Goal: Check status: Check status

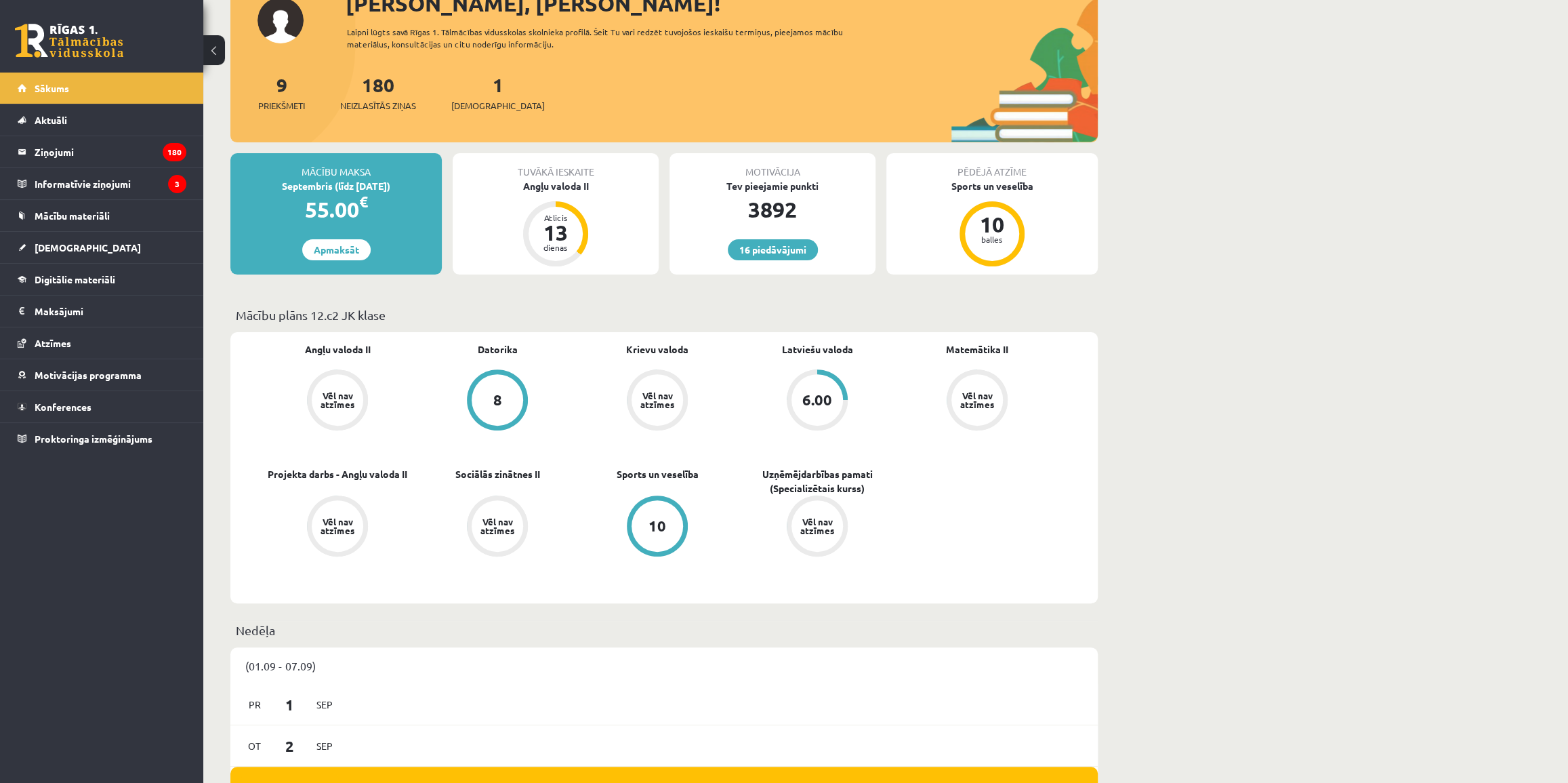
scroll to position [184, 0]
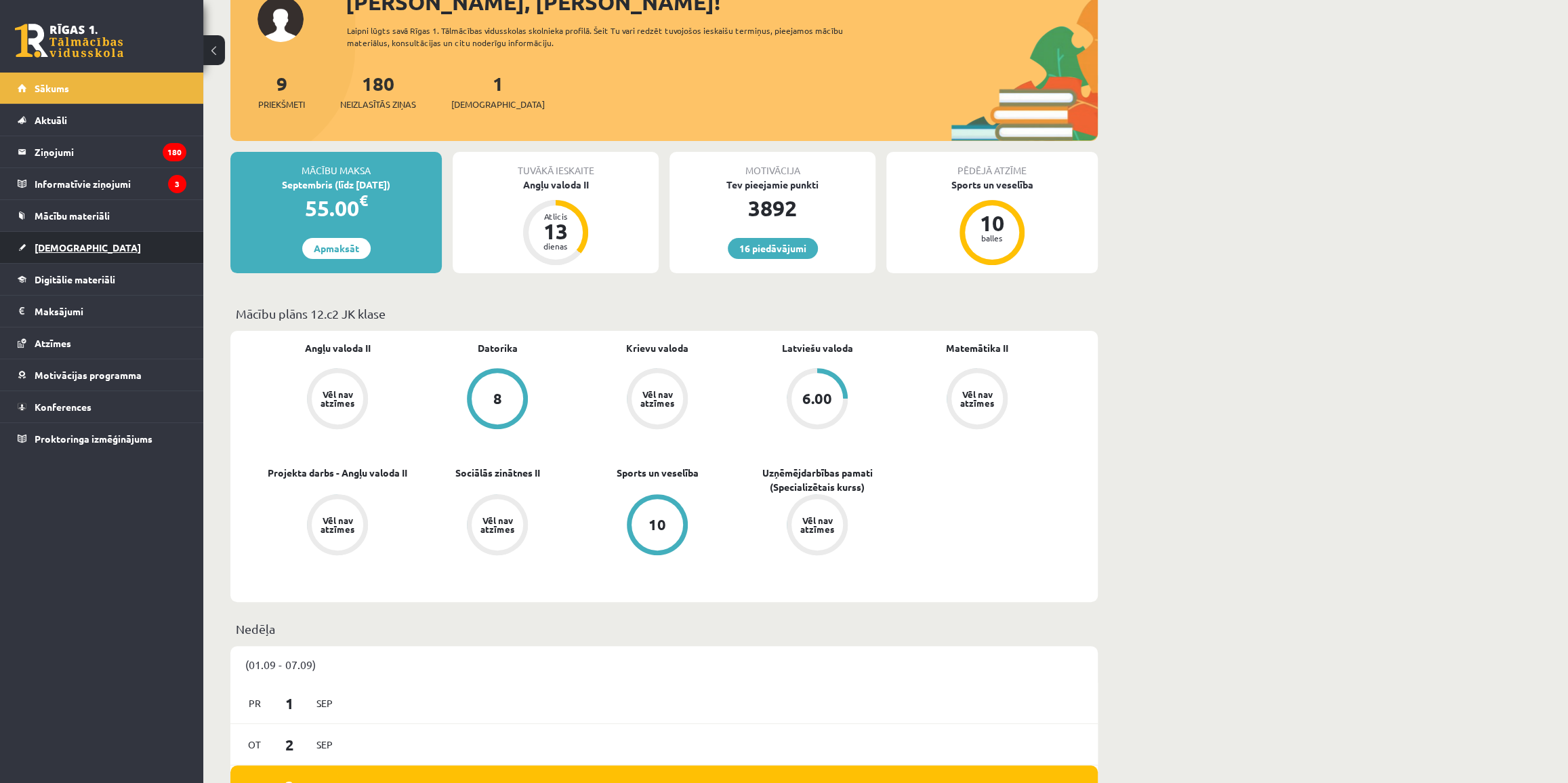
click at [79, 241] on link "[DEMOGRAPHIC_DATA]" at bounding box center [102, 248] width 169 height 31
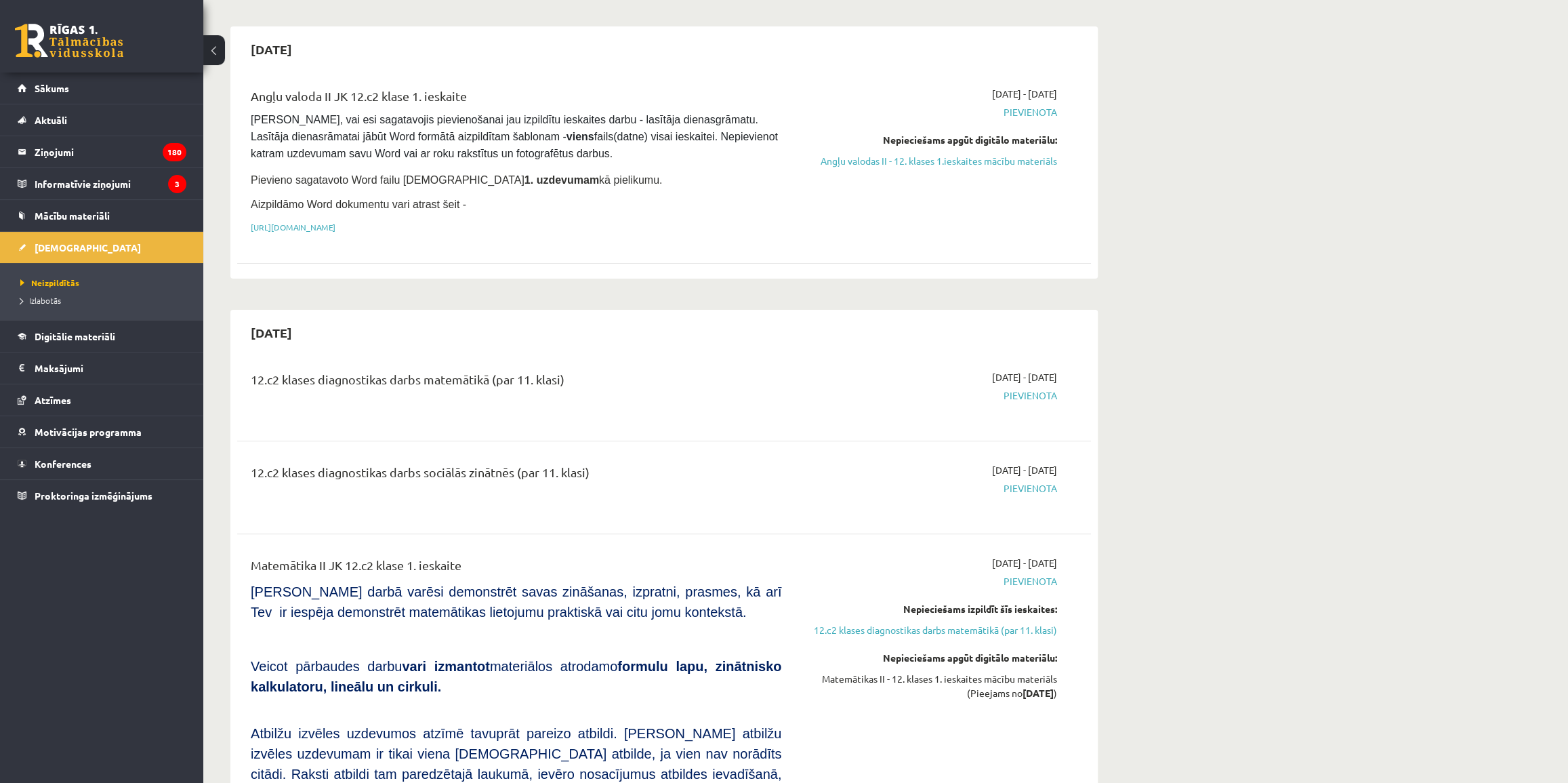
scroll to position [122, 0]
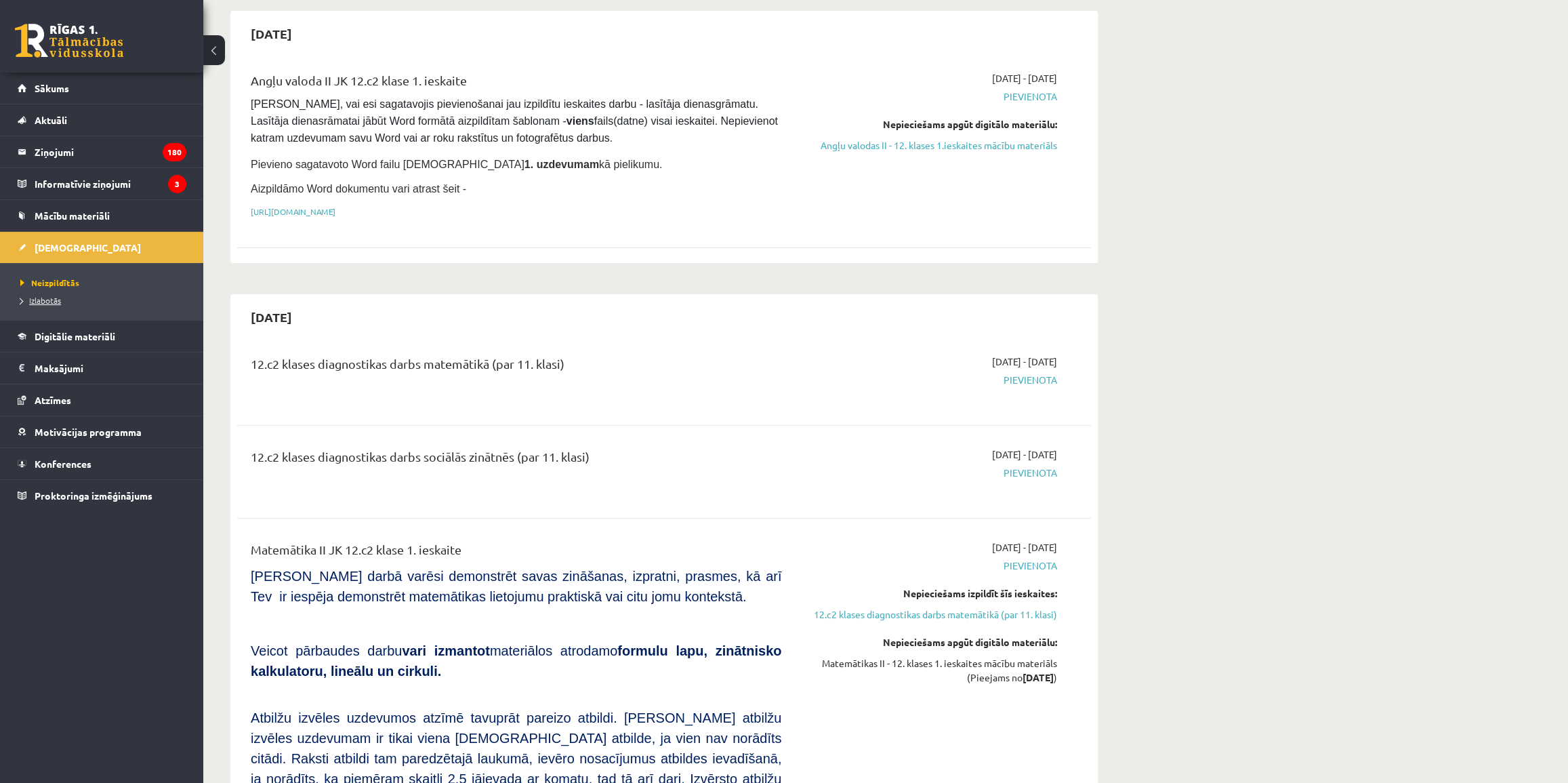
click at [54, 298] on span "Izlabotās" at bounding box center [41, 300] width 41 height 11
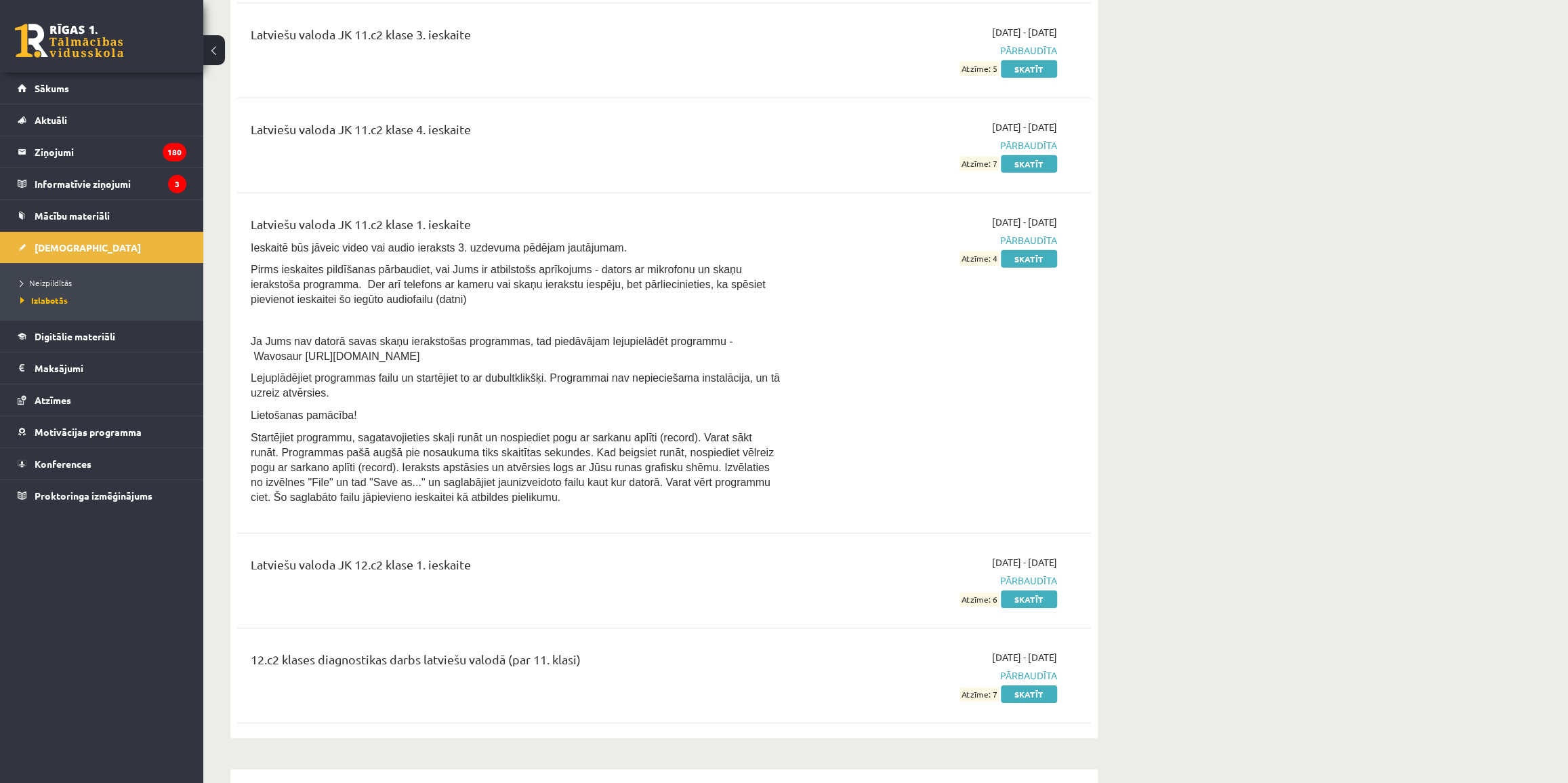
scroll to position [3326, 0]
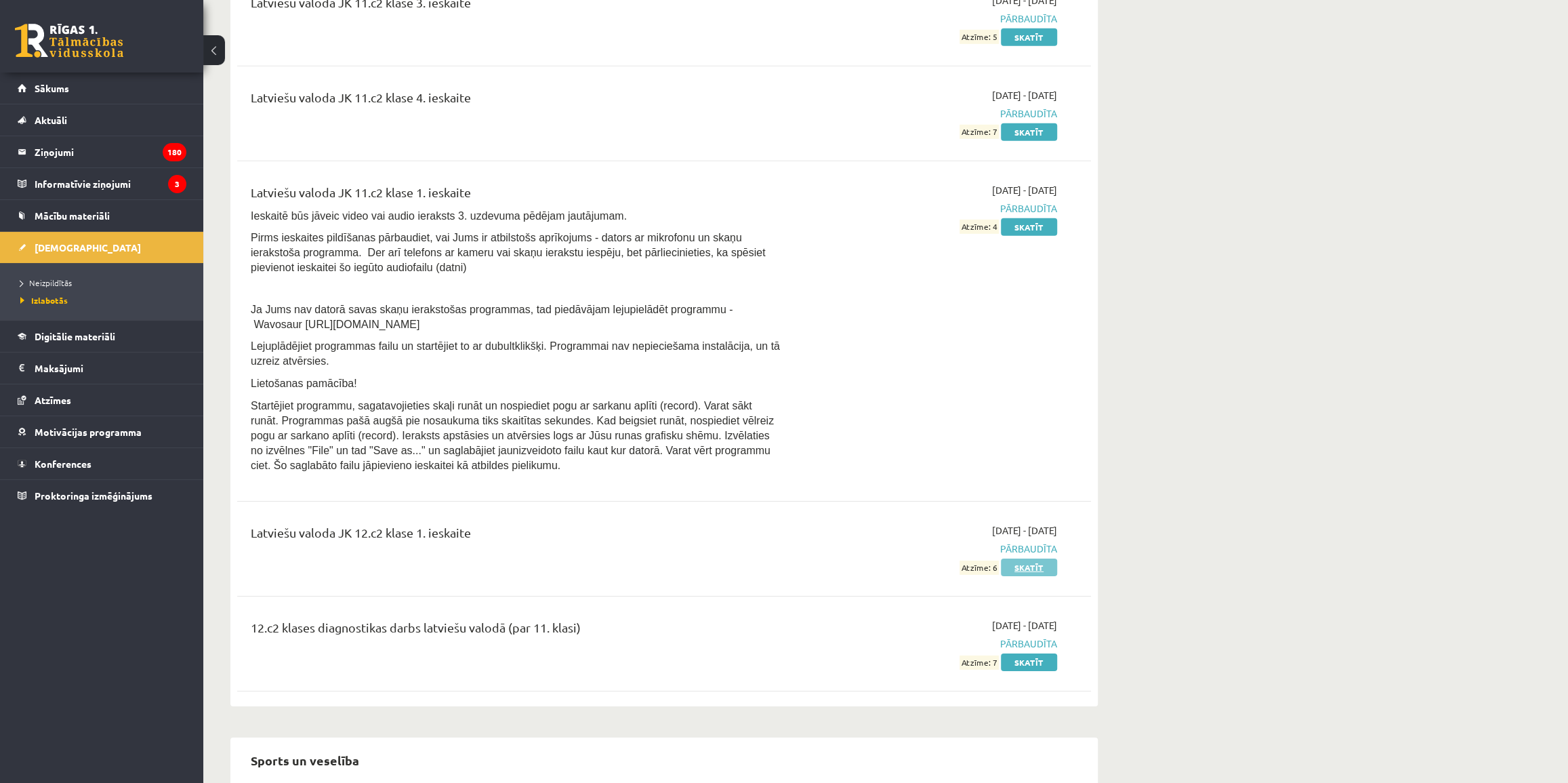
click at [1028, 558] on link "Skatīt" at bounding box center [1028, 567] width 56 height 18
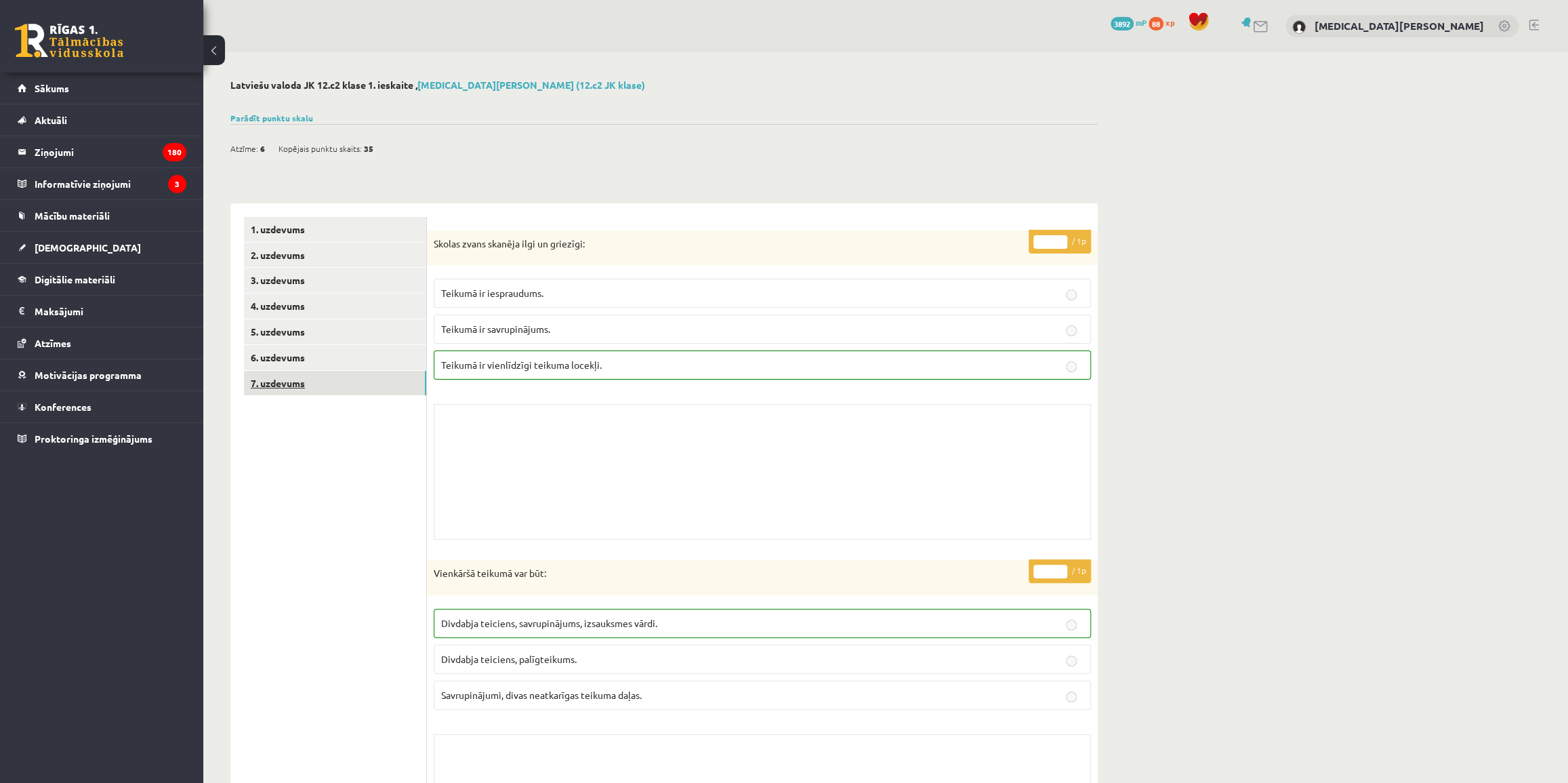
click at [362, 374] on link "7. uzdevums" at bounding box center [335, 383] width 182 height 25
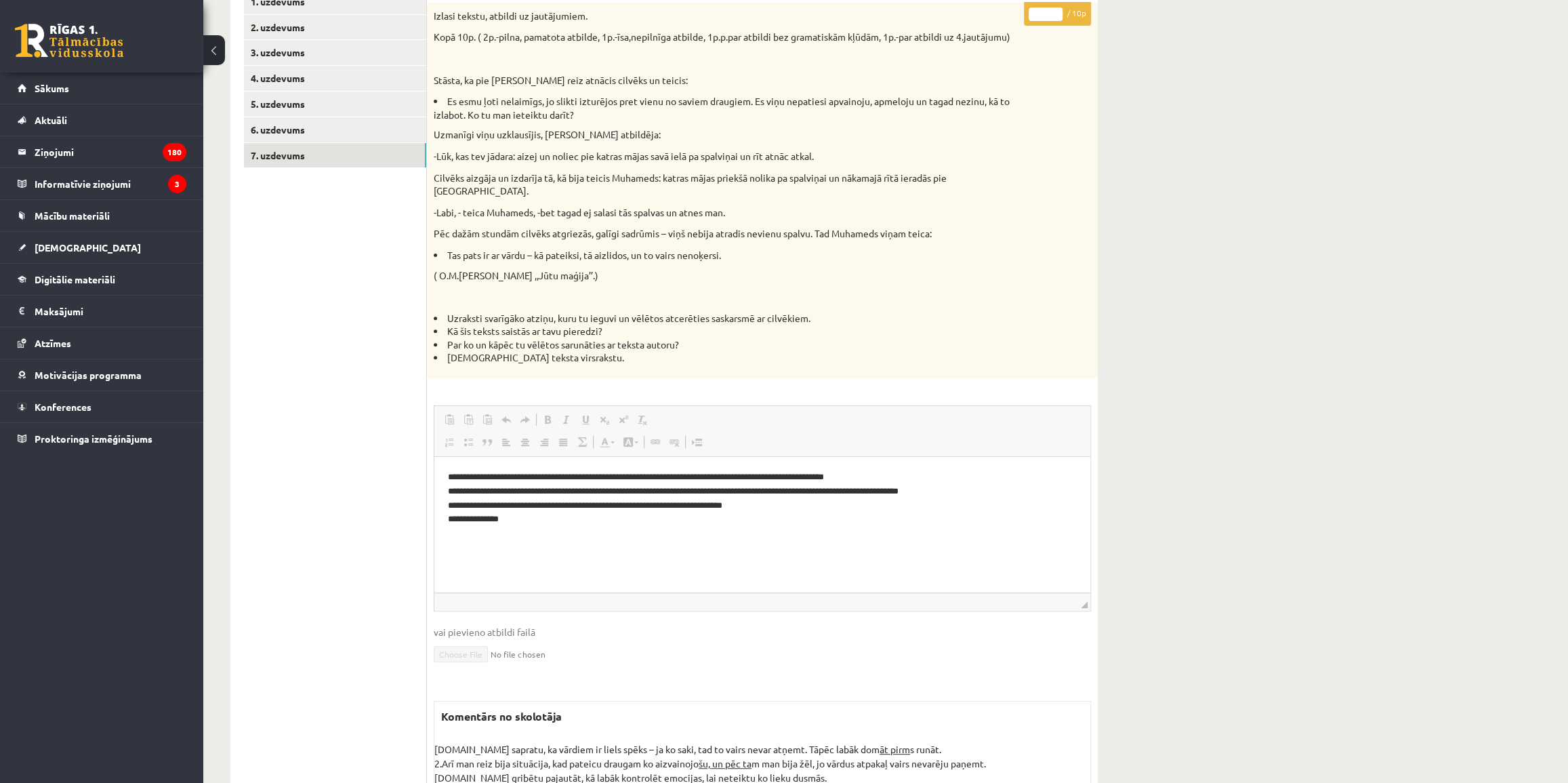
scroll to position [191, 0]
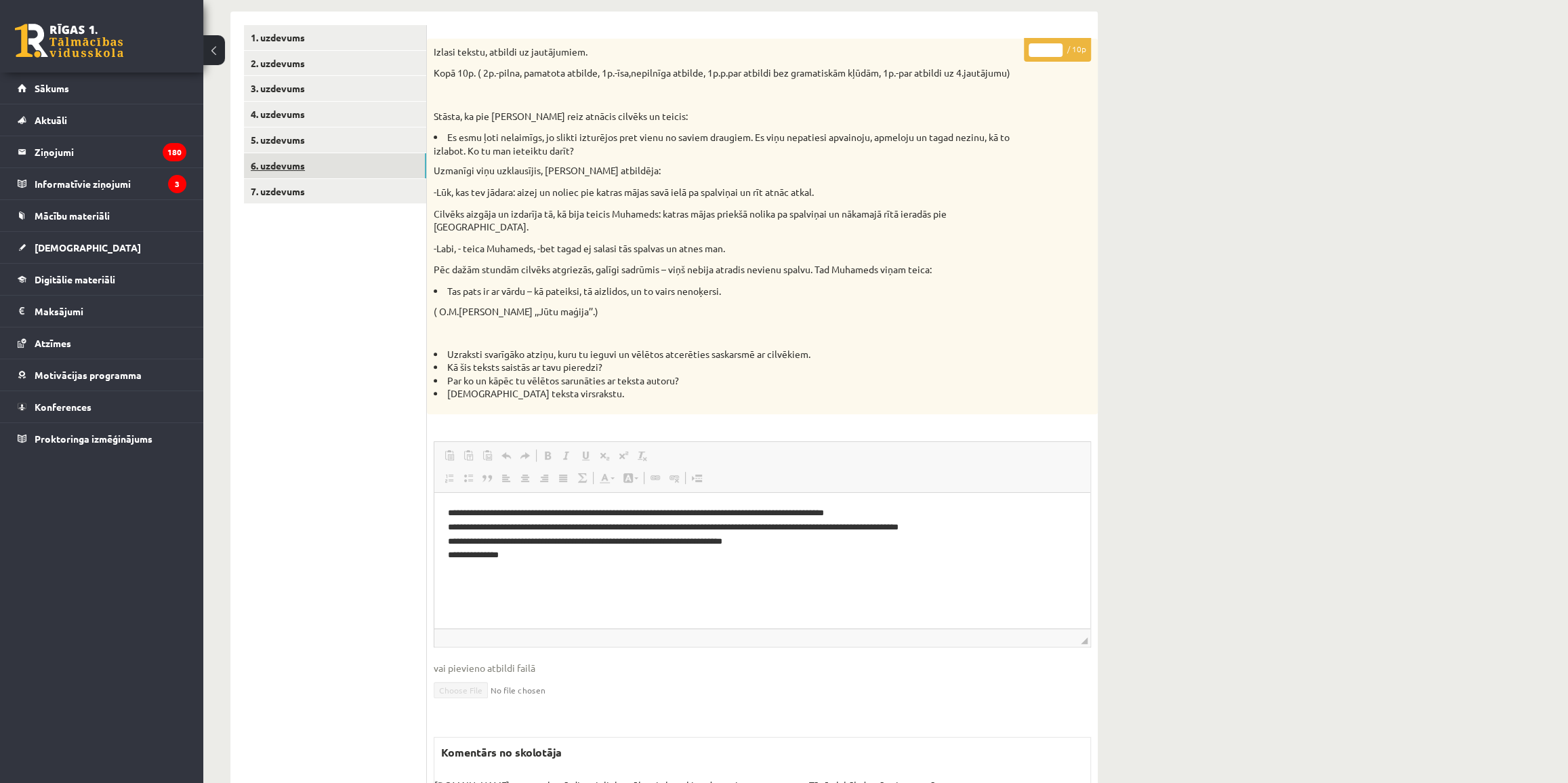
click at [347, 168] on link "6. uzdevums" at bounding box center [335, 165] width 182 height 25
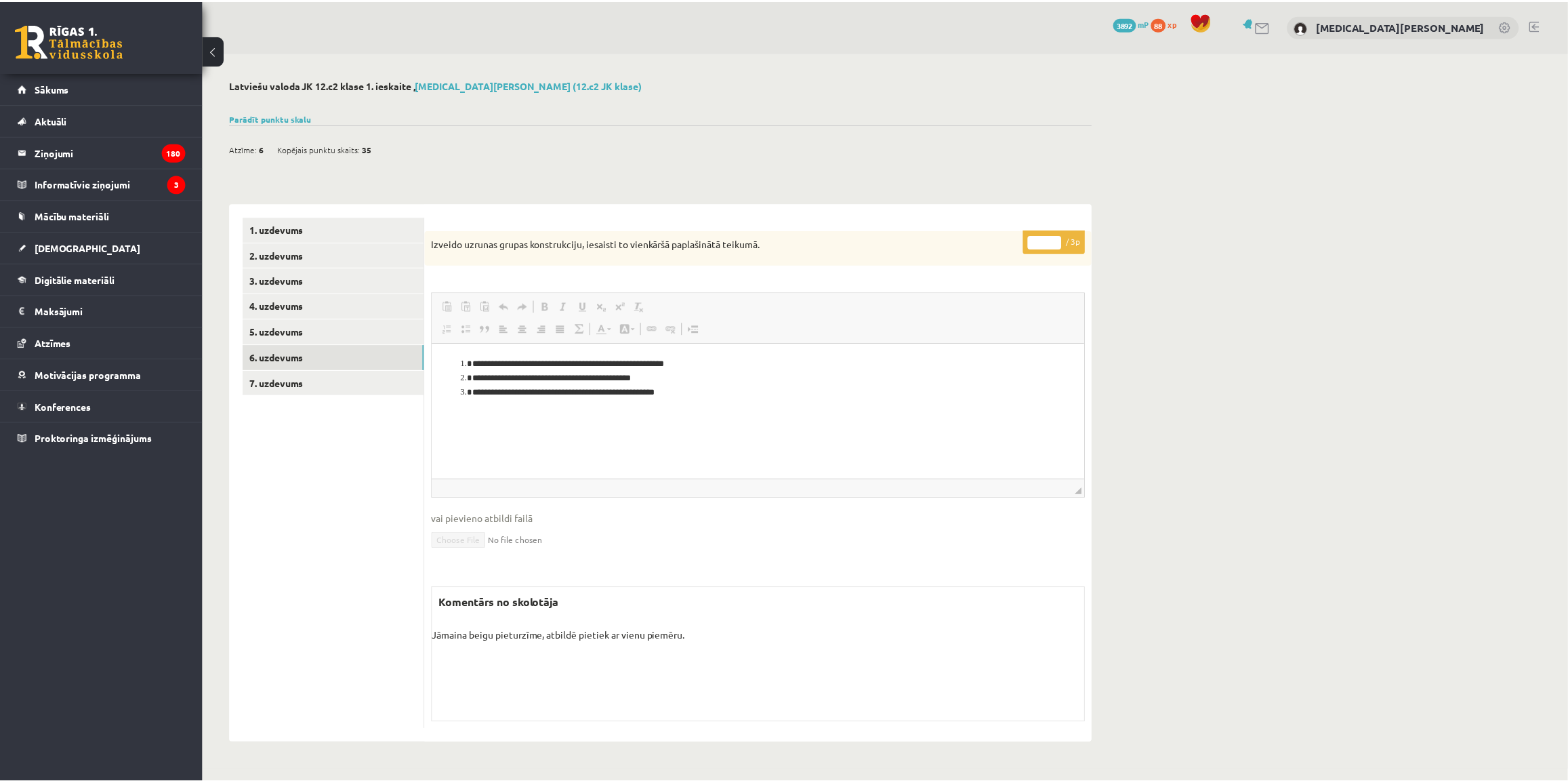
scroll to position [0, 0]
click at [344, 324] on link "5. uzdevums" at bounding box center [335, 331] width 182 height 25
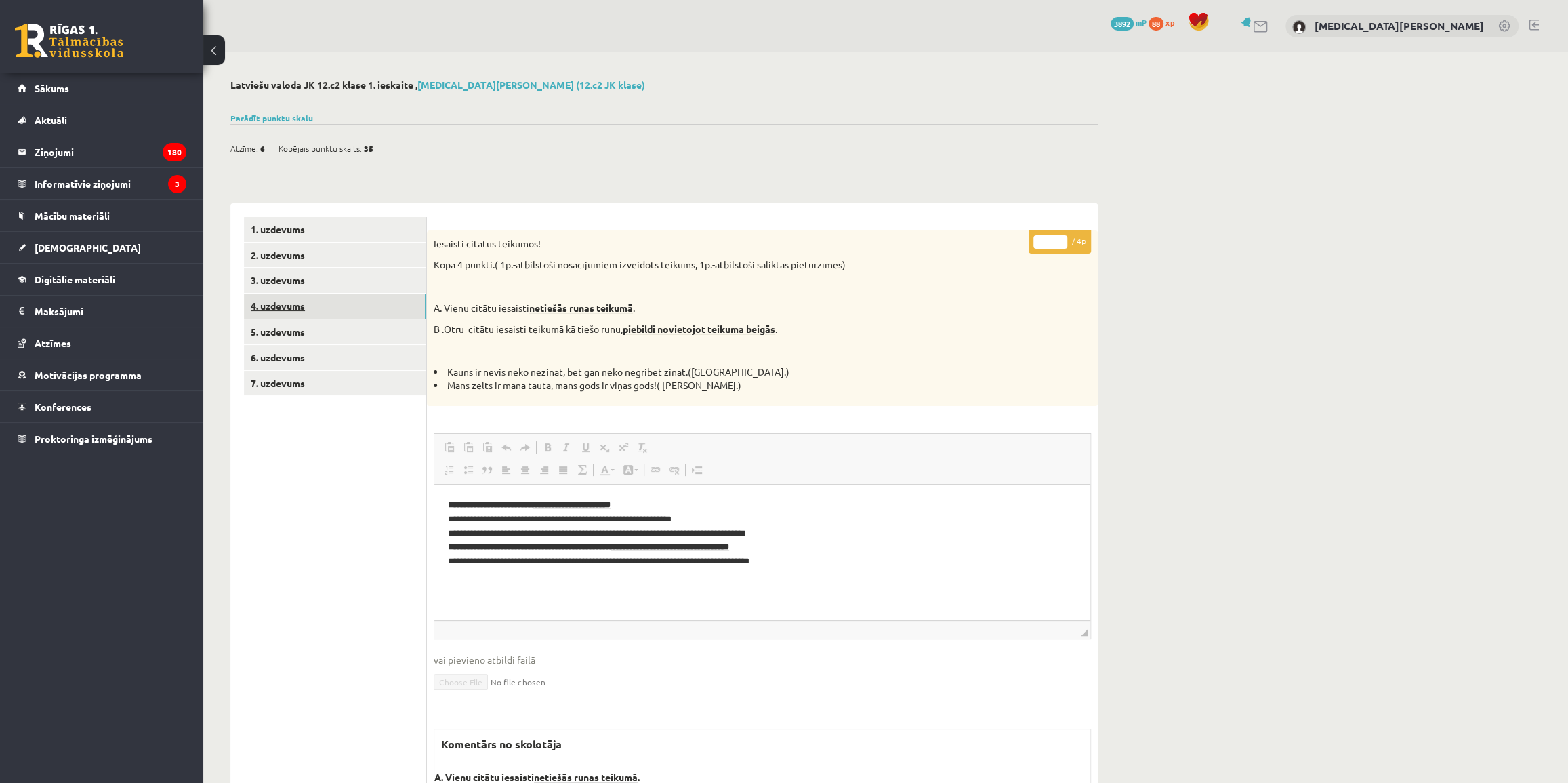
click at [367, 304] on link "4. uzdevums" at bounding box center [335, 305] width 182 height 25
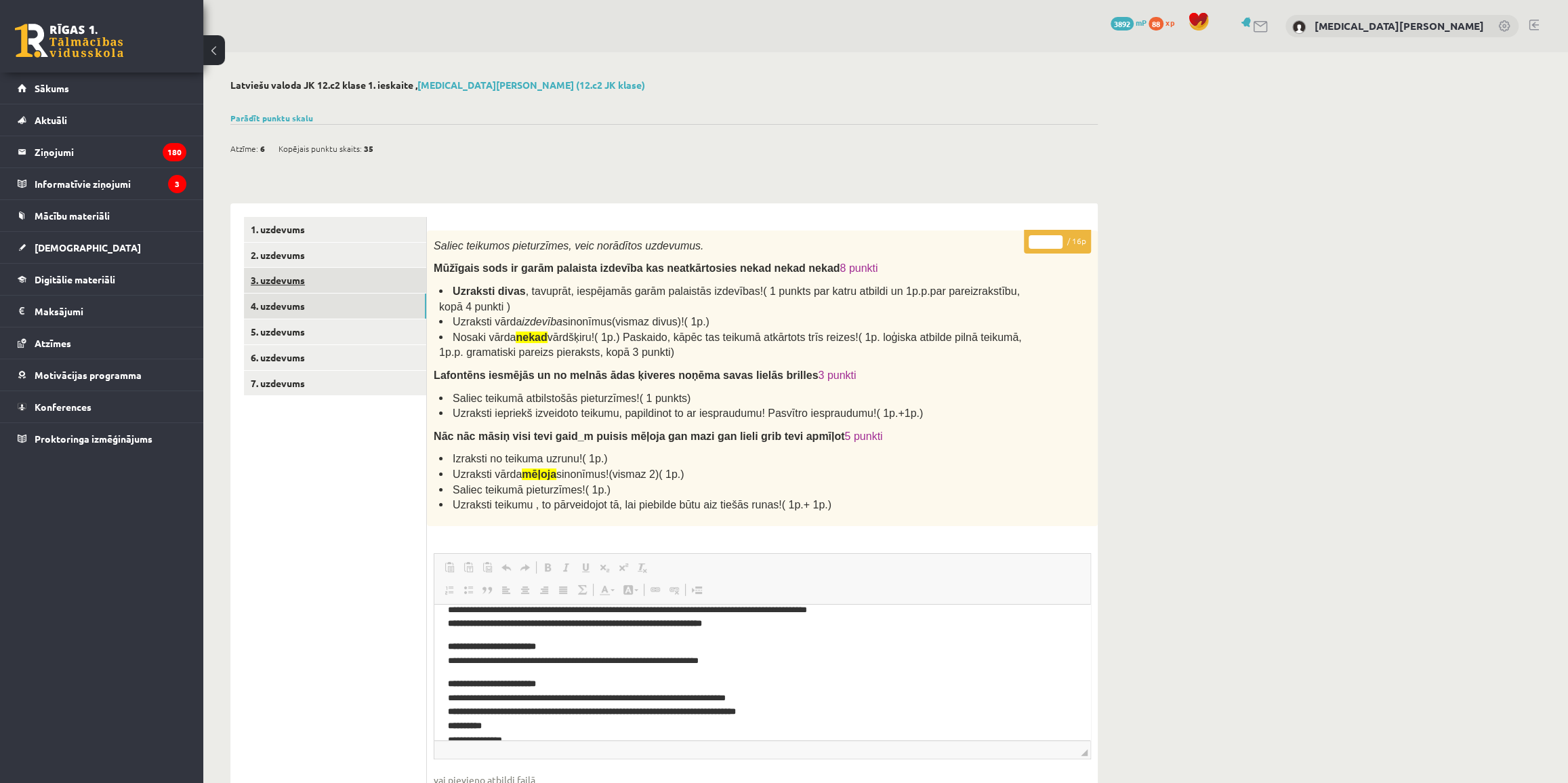
click at [325, 287] on link "3. uzdevums" at bounding box center [335, 280] width 182 height 25
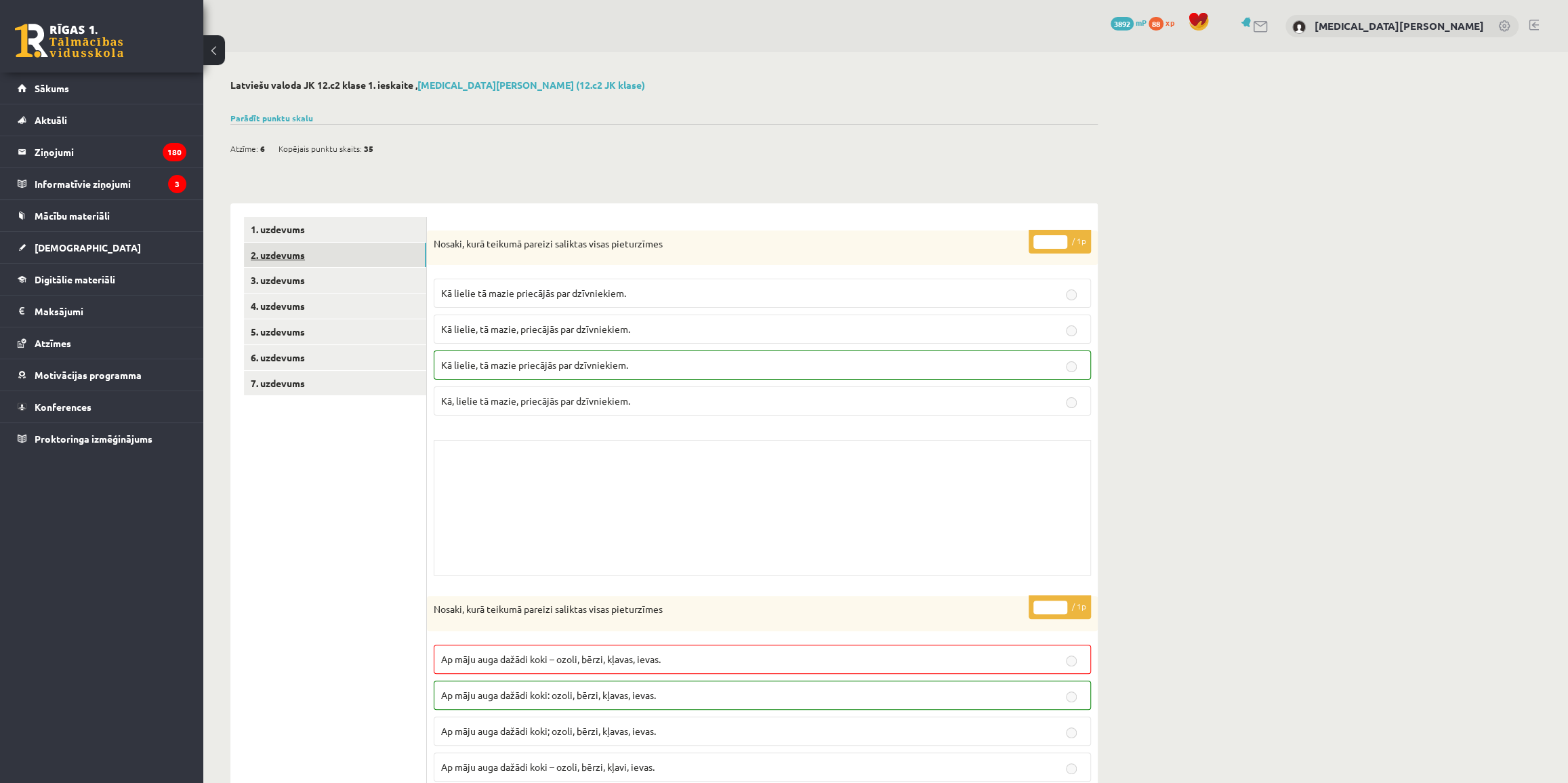
click at [361, 255] on link "2. uzdevums" at bounding box center [335, 255] width 182 height 25
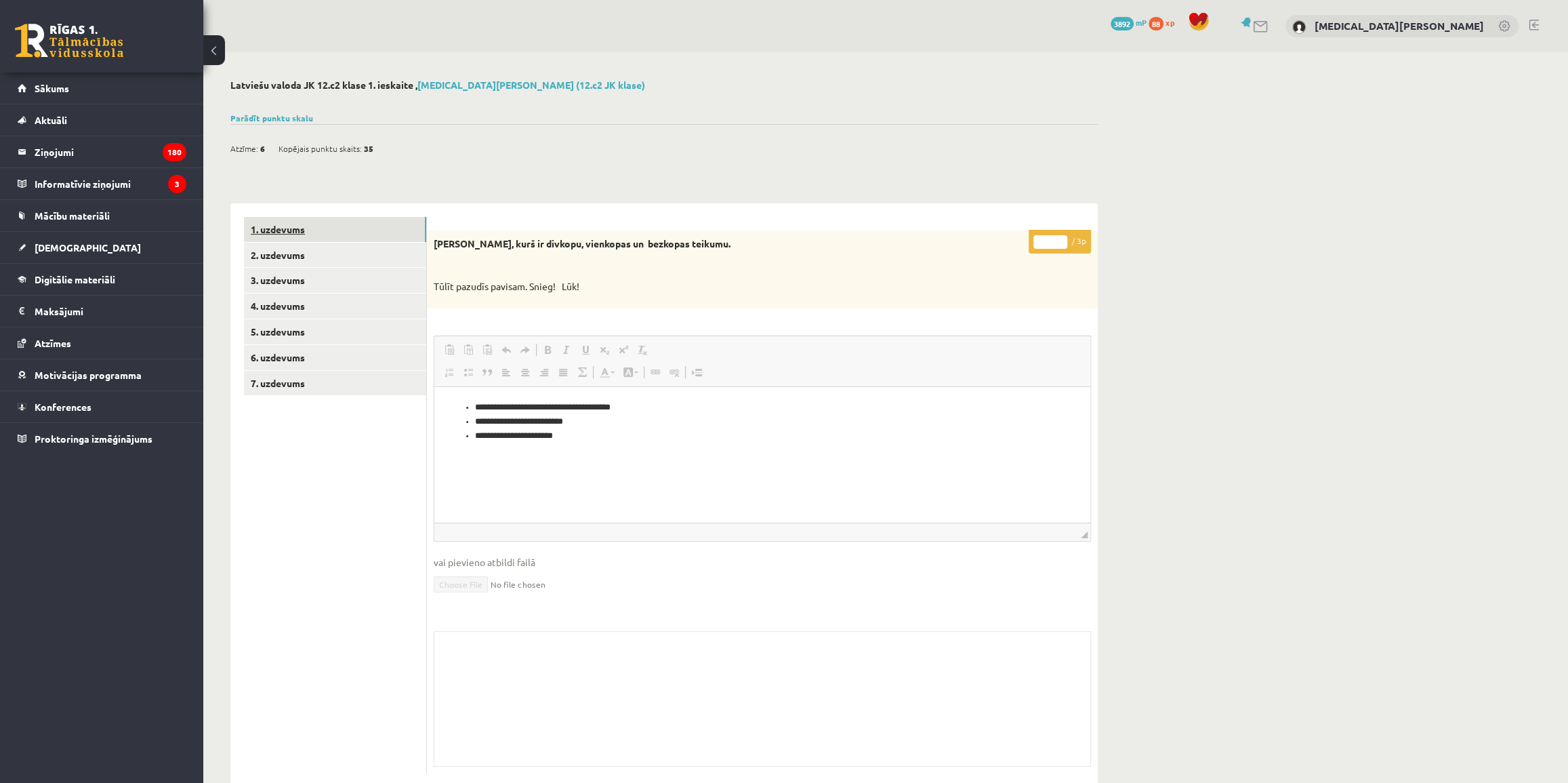
click at [364, 237] on link "1. uzdevums" at bounding box center [335, 229] width 182 height 25
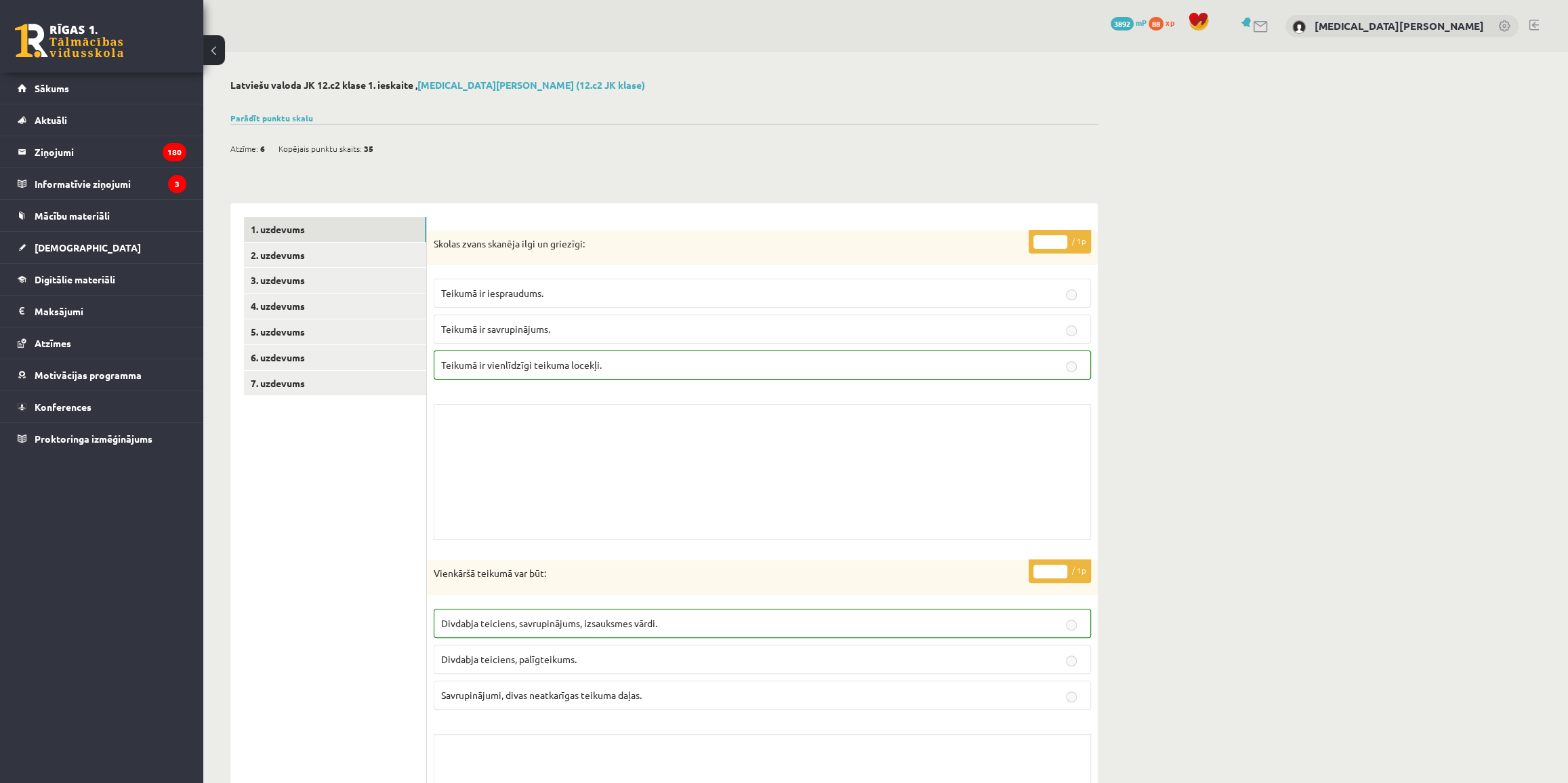
click at [102, 37] on link at bounding box center [69, 41] width 108 height 34
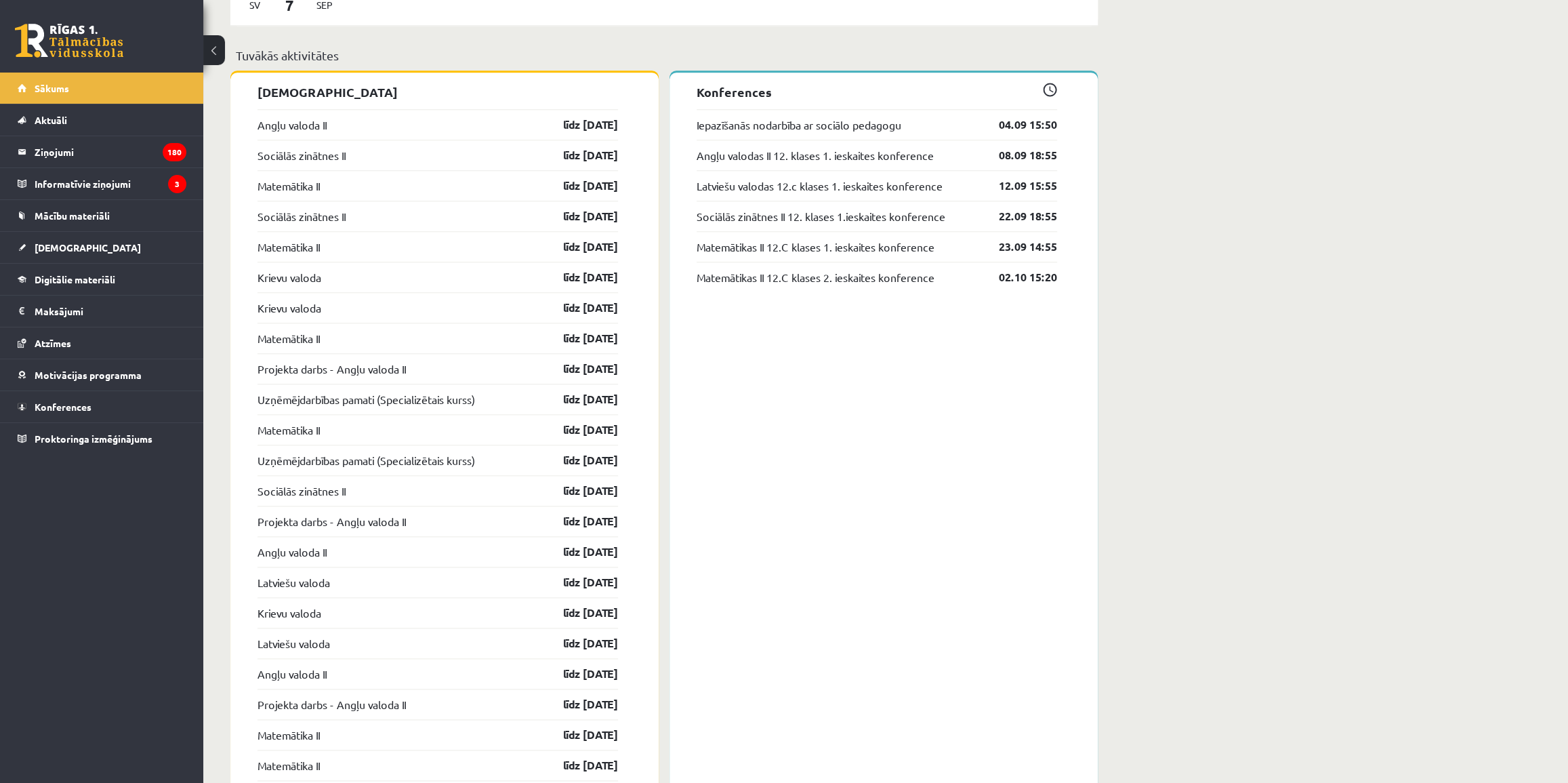
scroll to position [1054, 0]
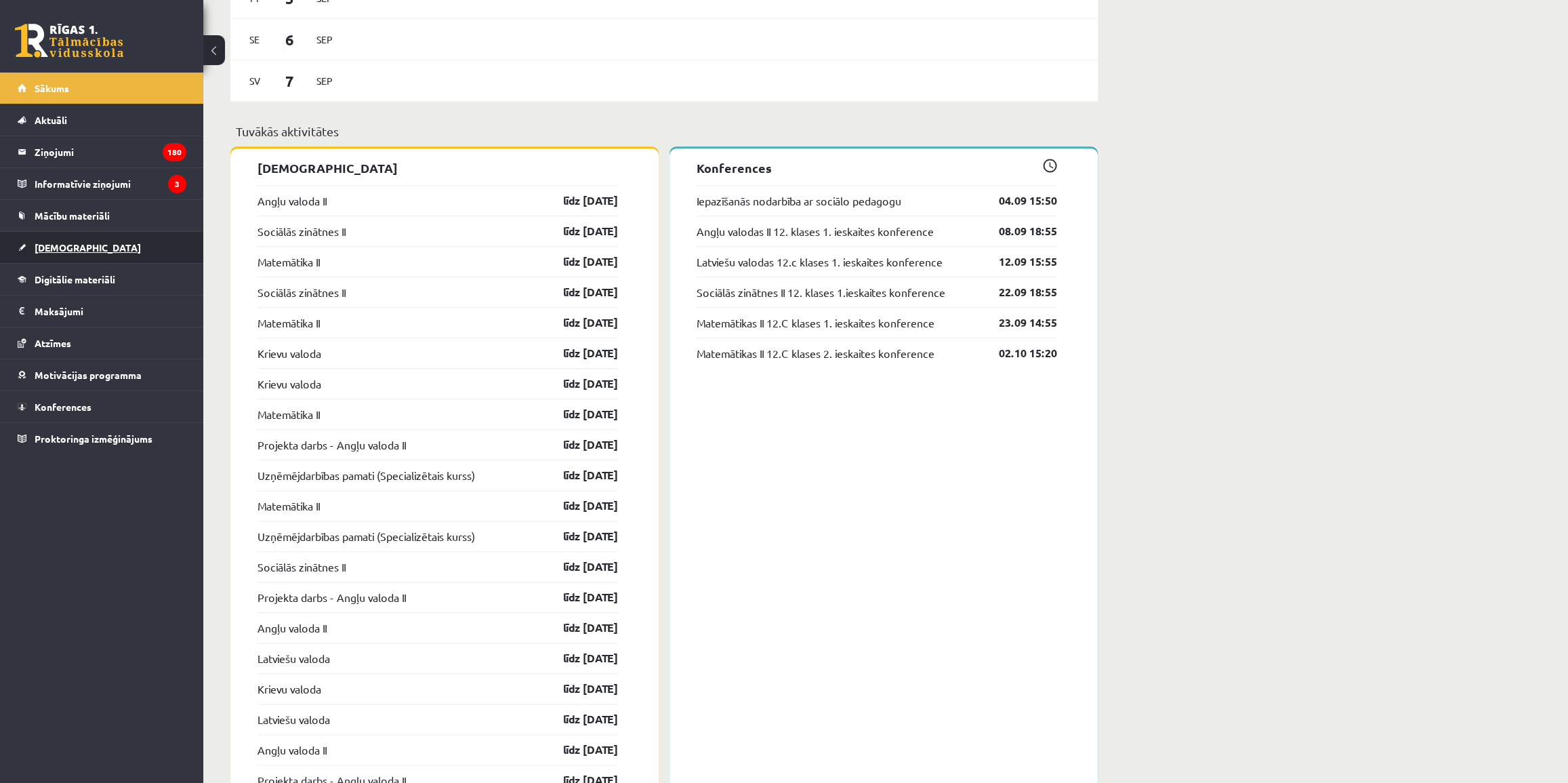
click at [83, 246] on link "[DEMOGRAPHIC_DATA]" at bounding box center [102, 248] width 169 height 31
